Goal: Find specific page/section: Find specific page/section

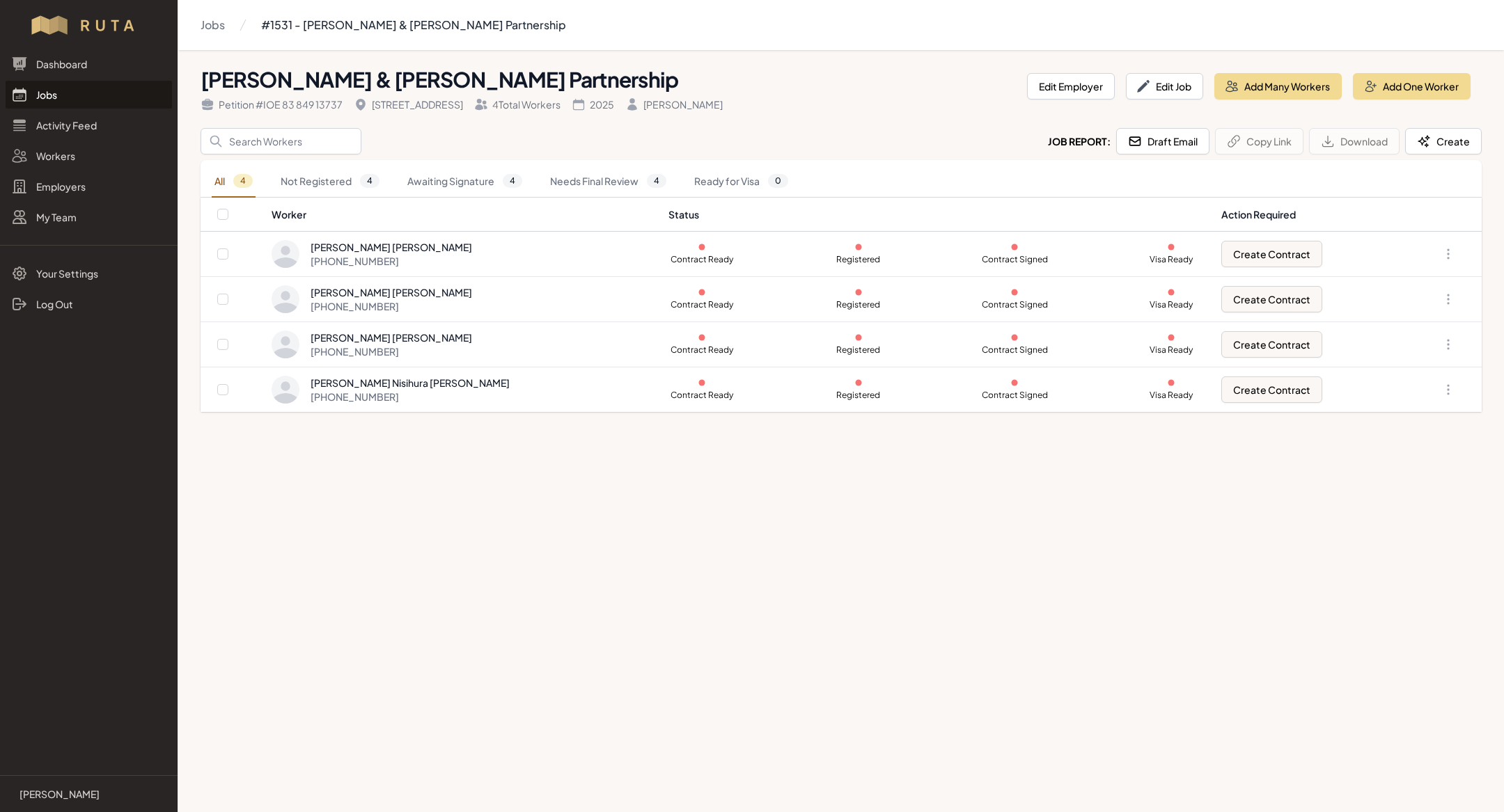
click at [115, 99] on link "Jobs" at bounding box center [88, 95] width 166 height 28
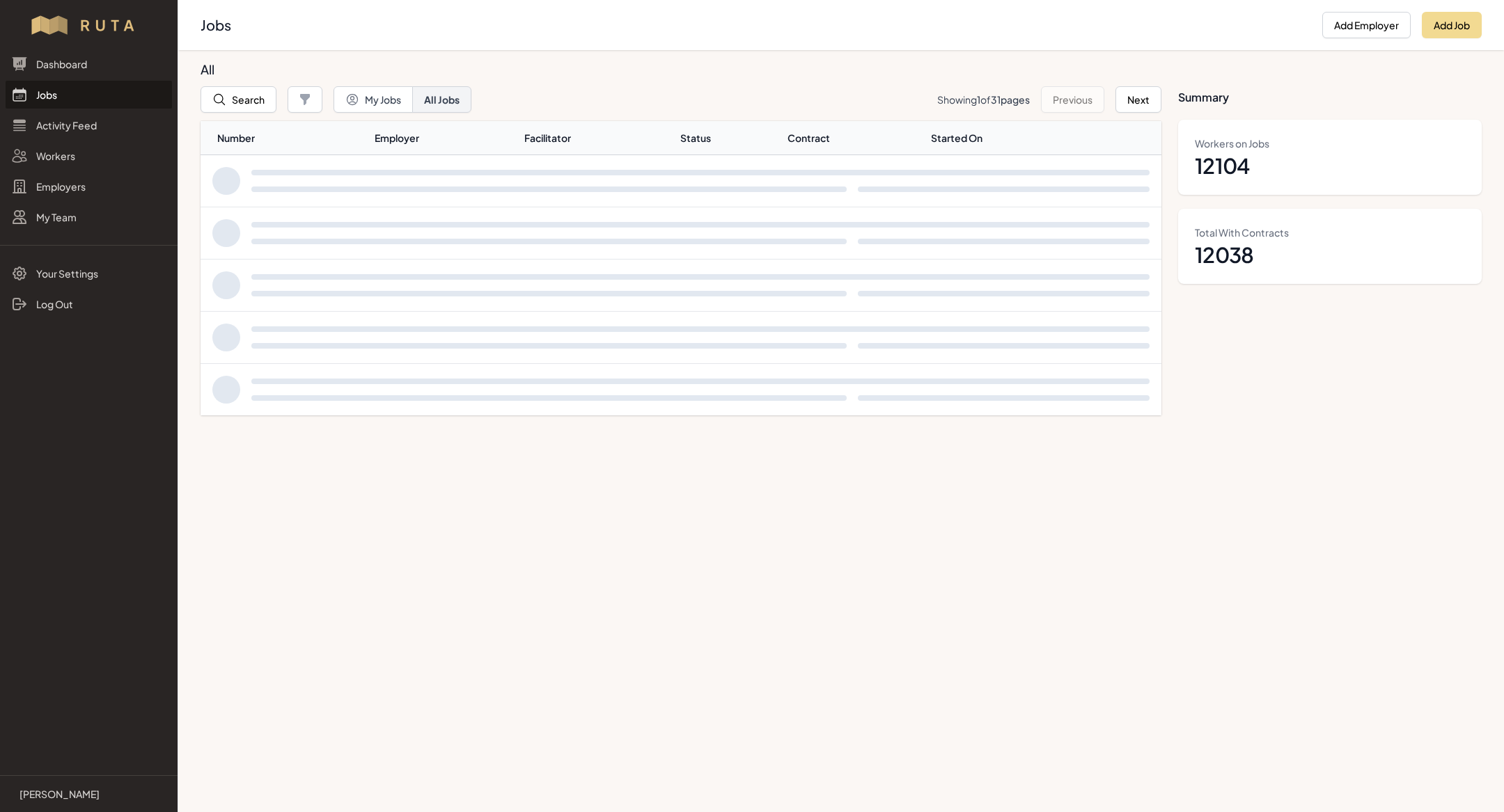
click at [115, 99] on link "Jobs" at bounding box center [88, 95] width 166 height 28
